Goal: Navigation & Orientation: Find specific page/section

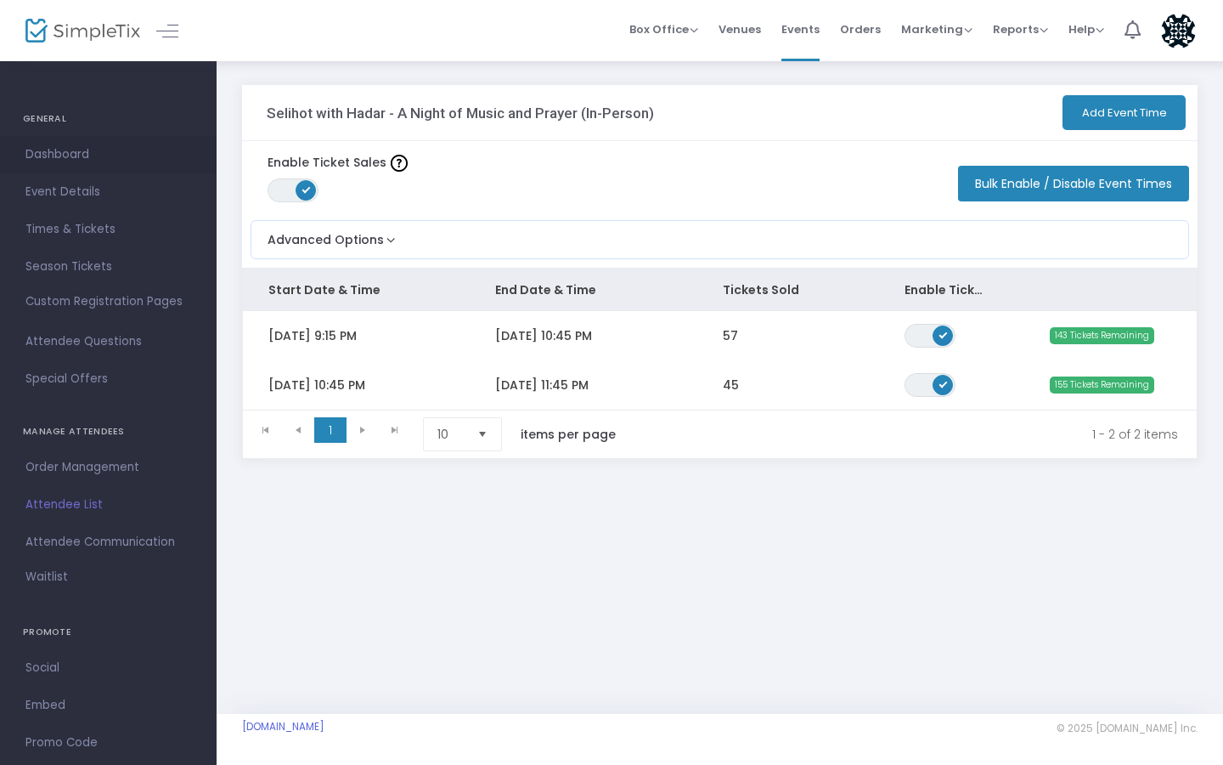
click at [82, 160] on span "Dashboard" at bounding box center [108, 155] width 166 height 22
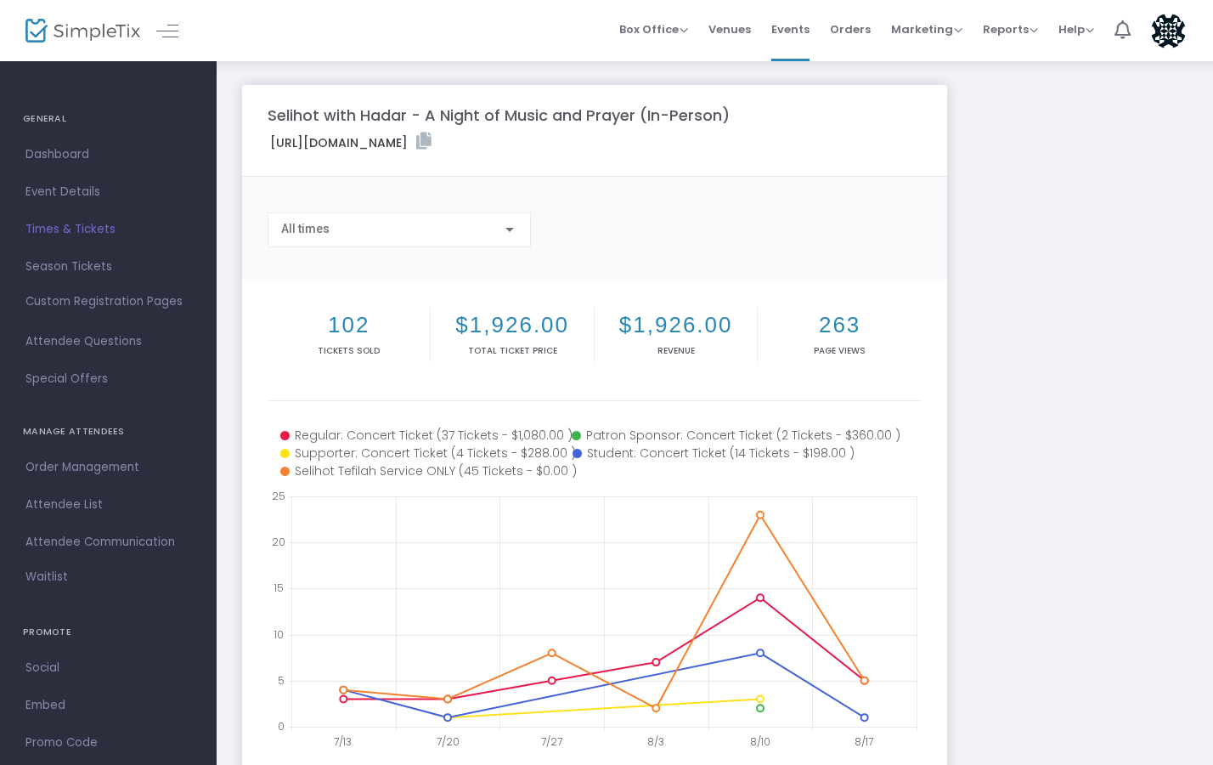
click at [56, 127] on h4 "GENERAL" at bounding box center [108, 119] width 171 height 34
click at [795, 23] on span "Events" at bounding box center [790, 29] width 38 height 43
